Goal: Obtain resource: Obtain resource

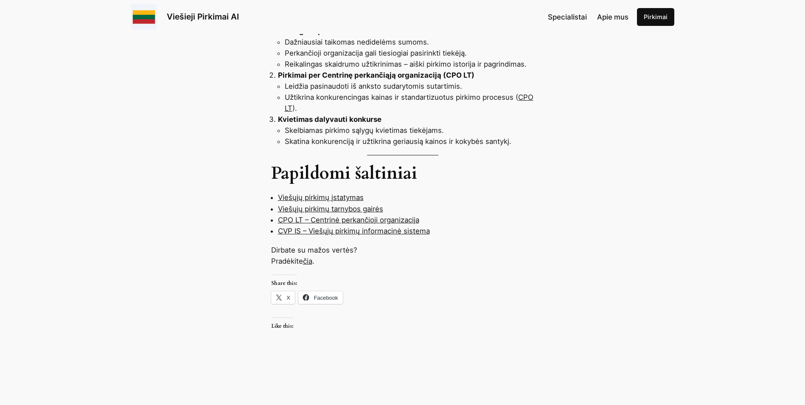
scroll to position [848, 0]
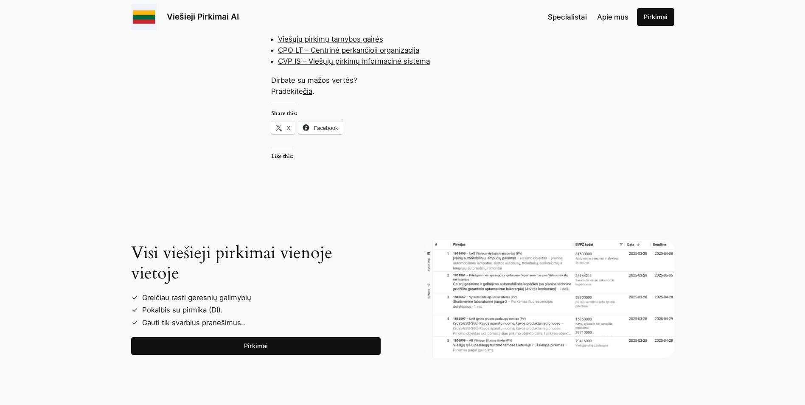
click at [257, 337] on link "Pirkimai" at bounding box center [255, 346] width 249 height 18
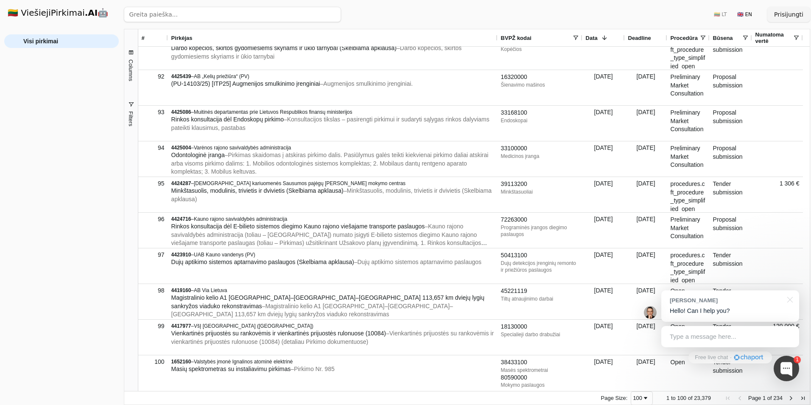
click at [195, 13] on input "search" at bounding box center [232, 14] width 217 height 15
click at [170, 15] on input "search" at bounding box center [232, 14] width 217 height 15
paste input "45000000-7"
type input "45000000-7"
click at [332, 16] on button "Ieškoti" at bounding box center [324, 14] width 33 height 15
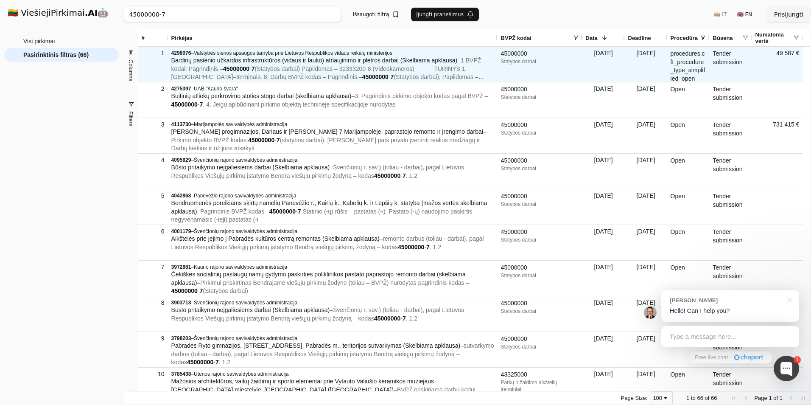
click at [294, 60] on span "Bardinų pasienio užkardos infrastruktūros (vidaus ir lauko) atnaujinimo ir plėt…" at bounding box center [314, 60] width 286 height 7
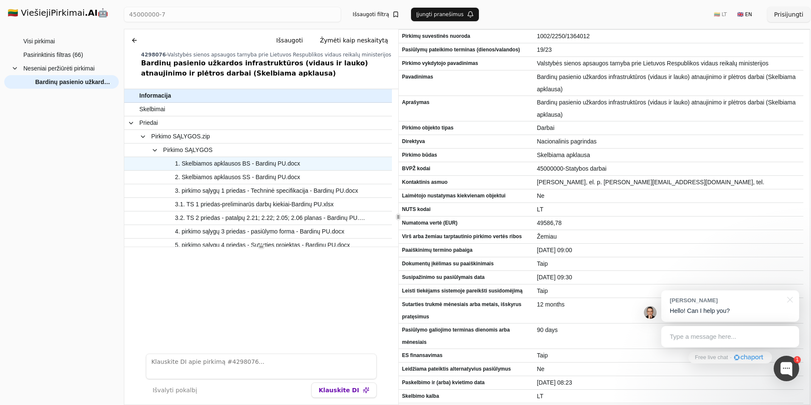
click at [188, 162] on span "1. Skelbiamos apklausos BS - Bardinų PU.docx" at bounding box center [237, 163] width 125 height 12
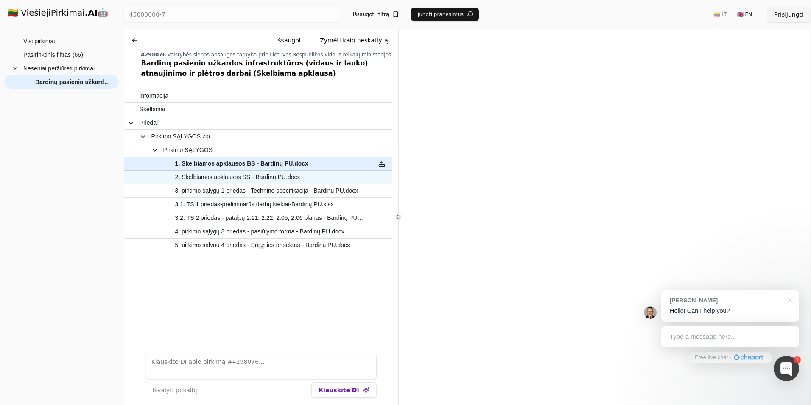
click at [281, 176] on span "2. Skelbiamos apklausos SS - Bardinų PU.docx" at bounding box center [237, 177] width 125 height 12
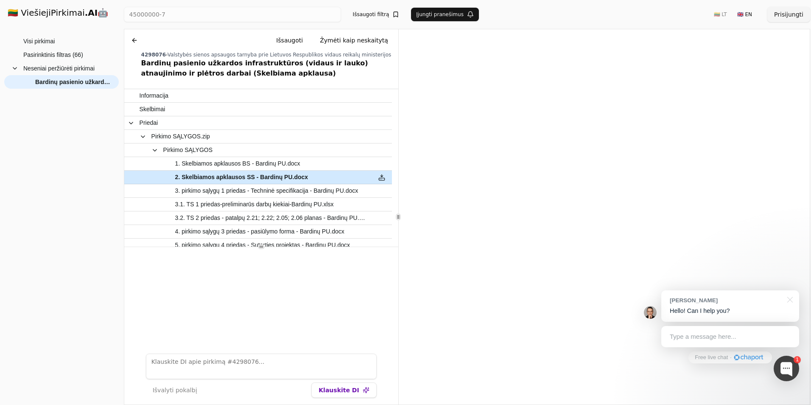
click at [380, 174] on button at bounding box center [382, 177] width 14 height 12
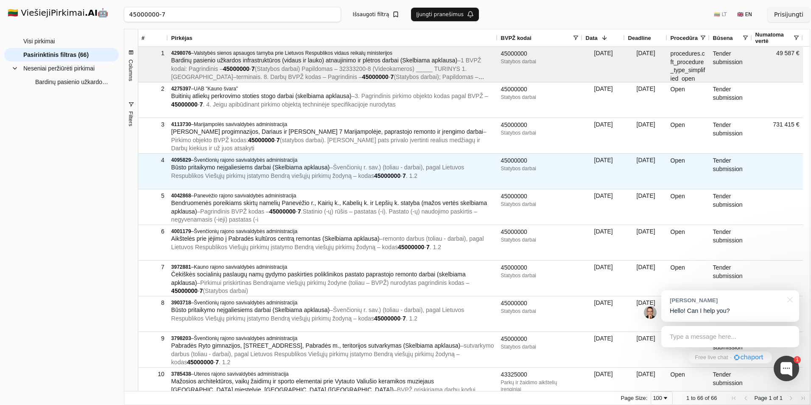
click at [191, 171] on span "Būsto pritaikymo neįgaliesiems darbai (Skelbiama apklausa)" at bounding box center [250, 167] width 159 height 7
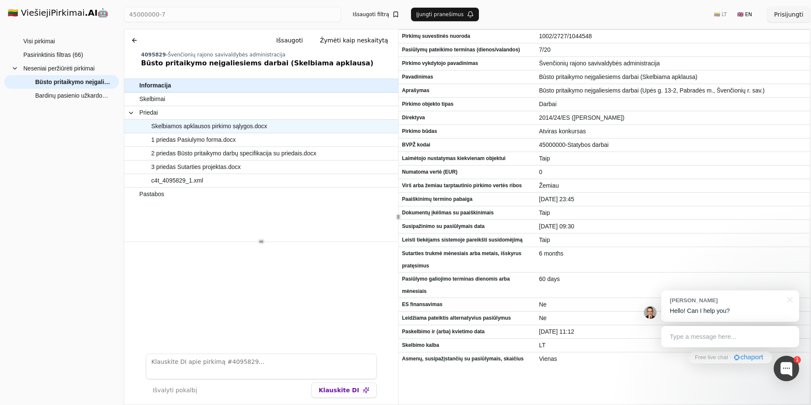
click at [189, 127] on span "Skelbiamos apklausos pirkimo sąlygos.docx" at bounding box center [209, 126] width 116 height 12
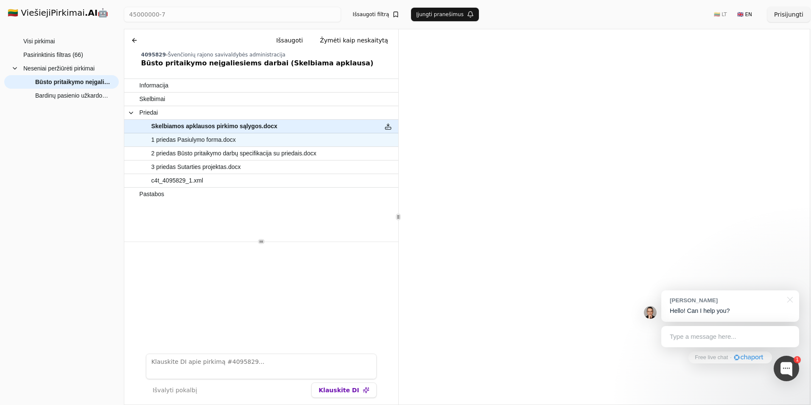
click at [214, 138] on span "1 priedas Pasiulymo forma.docx" at bounding box center [193, 140] width 84 height 12
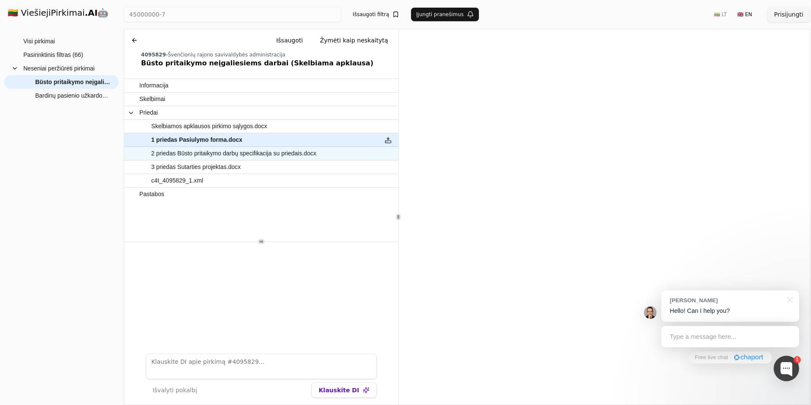
click at [339, 152] on span "2 priedas Būsto pritaikymo darbų specifikacija su priedais.docx" at bounding box center [257, 153] width 235 height 12
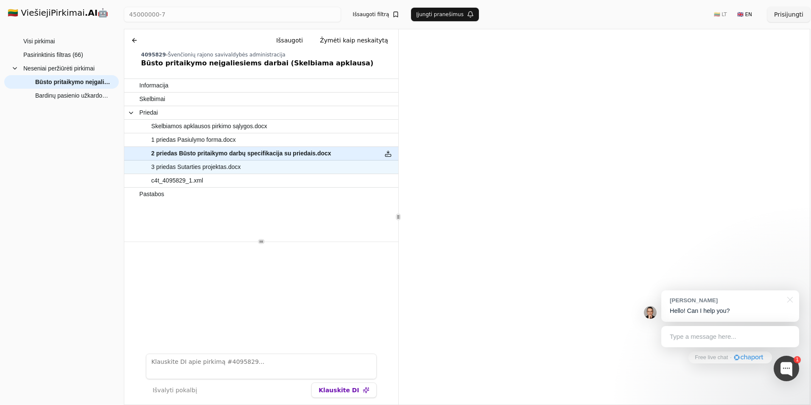
click at [389, 165] on div at bounding box center [388, 166] width 20 height 13
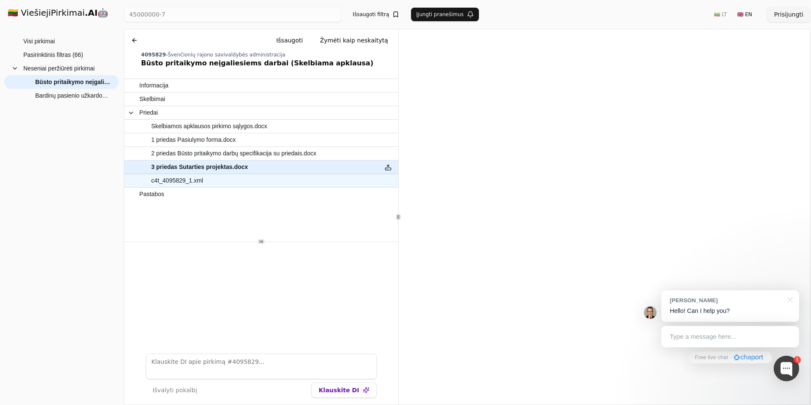
click at [275, 176] on span "c4t_4095829_1.xml" at bounding box center [257, 180] width 235 height 12
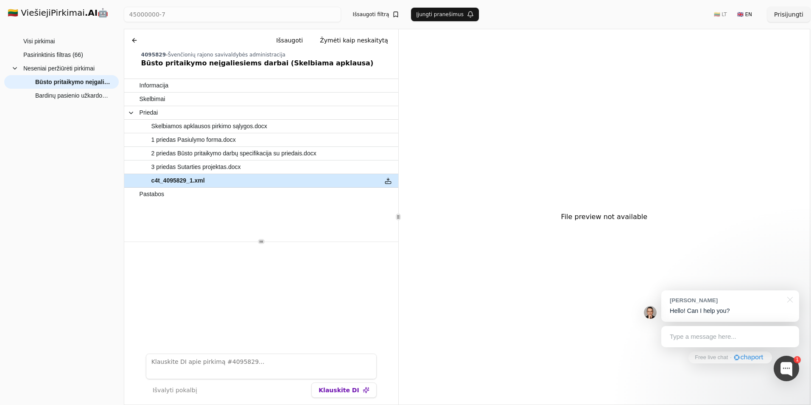
click at [385, 179] on button at bounding box center [388, 180] width 14 height 12
click at [355, 171] on span "3 priedas Sutarties projektas.docx" at bounding box center [257, 167] width 235 height 12
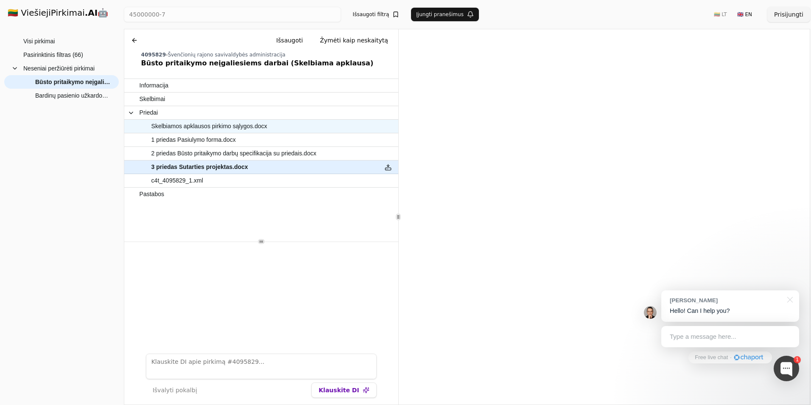
click at [284, 122] on span "Skelbiamos apklausos pirkimo sąlygos.docx" at bounding box center [257, 126] width 235 height 12
